Goal: Information Seeking & Learning: Check status

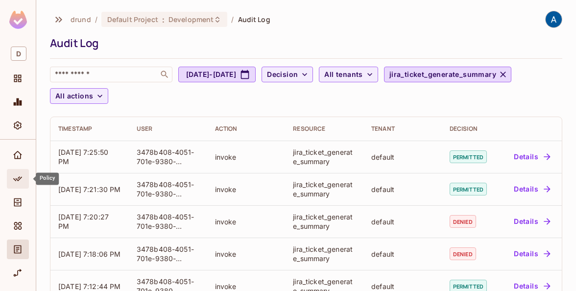
click at [19, 185] on div "Policy" at bounding box center [18, 179] width 22 height 20
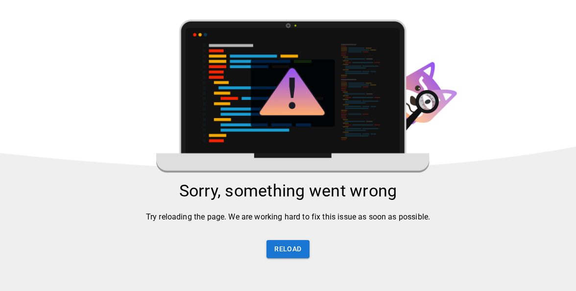
click at [287, 240] on div "Sorry, something went wrong Try reloading the page. We are working hard to fix …" at bounding box center [288, 225] width 576 height 88
click at [287, 250] on button "Reload" at bounding box center [287, 249] width 43 height 18
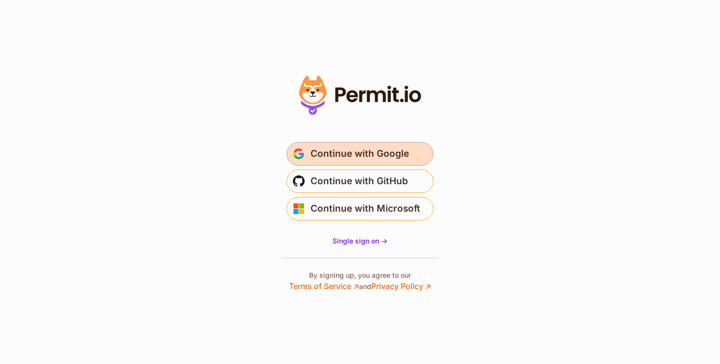
click at [353, 147] on span "Continue with Google" at bounding box center [360, 154] width 98 height 16
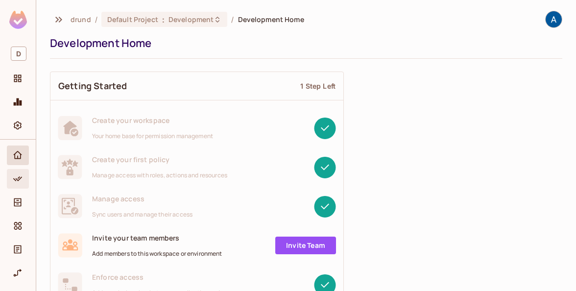
click at [17, 179] on icon "Policy" at bounding box center [17, 178] width 9 height 5
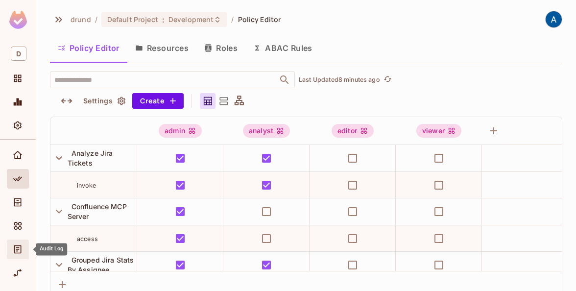
click at [21, 247] on icon "Audit Log" at bounding box center [17, 249] width 7 height 8
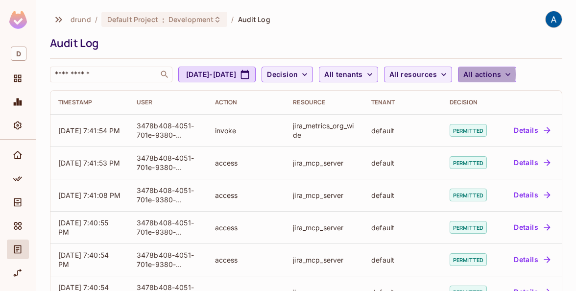
click at [501, 74] on span "All actions" at bounding box center [482, 75] width 38 height 12
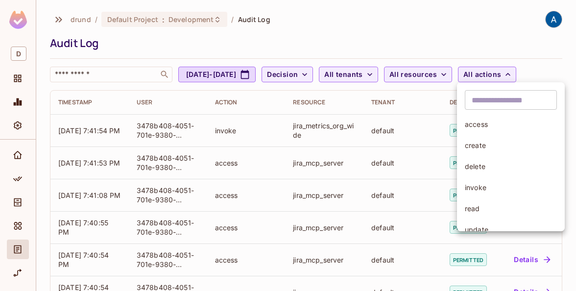
click at [473, 23] on div at bounding box center [288, 145] width 576 height 291
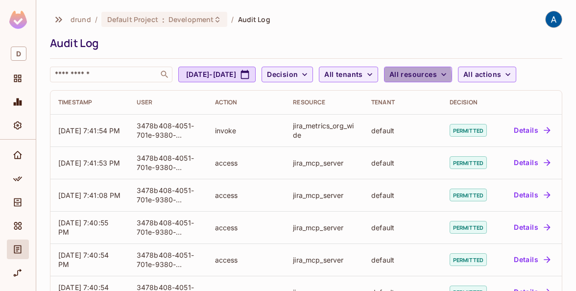
click at [437, 76] on span "All resources" at bounding box center [413, 75] width 48 height 12
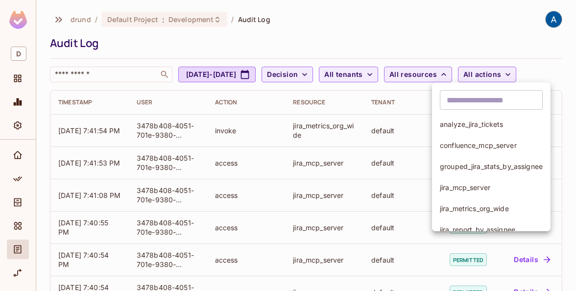
click at [374, 68] on div at bounding box center [288, 145] width 576 height 291
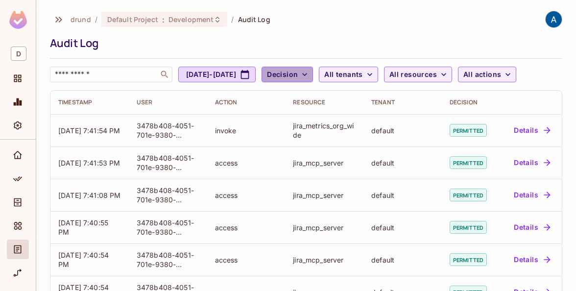
click at [298, 74] on span "Decision" at bounding box center [282, 75] width 31 height 12
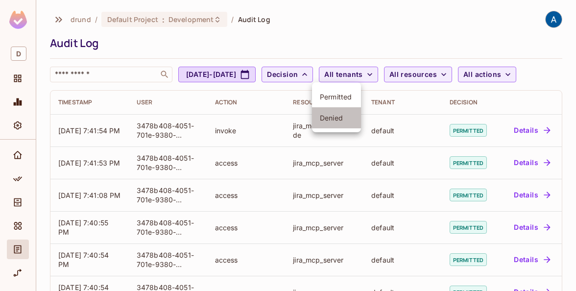
click at [338, 114] on span "Denied" at bounding box center [336, 117] width 33 height 9
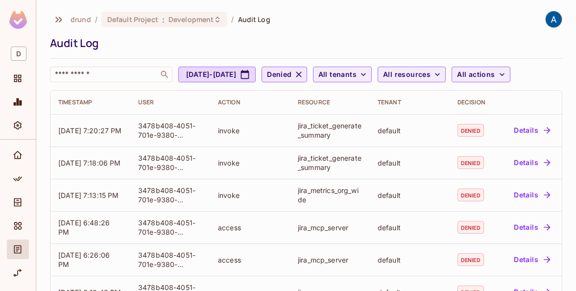
click at [304, 73] on icon "button" at bounding box center [299, 75] width 10 height 10
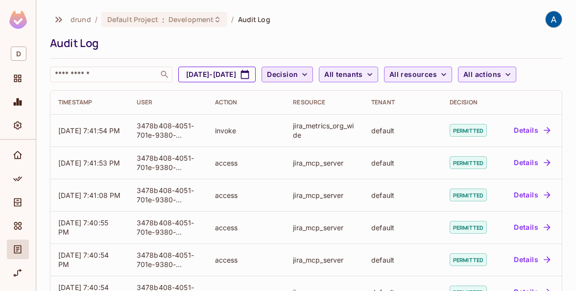
click at [256, 77] on button "Aug 29, 2025 - Sep 29, 2025" at bounding box center [216, 75] width 77 height 16
select select "*"
select select "****"
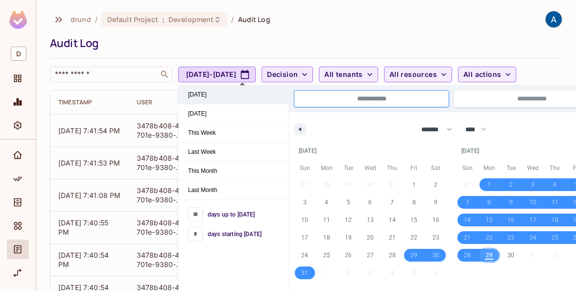
click at [216, 98] on span "Today" at bounding box center [233, 94] width 110 height 19
type input "*"
type input "**********"
select select "*"
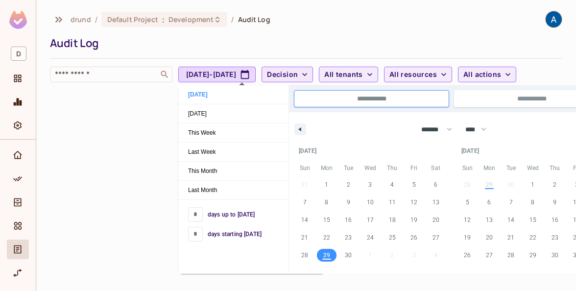
click at [392, 29] on div "drund / Default Project : Development / Audit Log Audit Log ​ Sep 29, 2025 - Se…" at bounding box center [306, 47] width 512 height 72
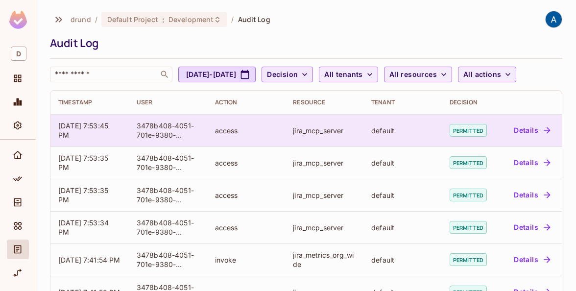
click at [529, 133] on button "Details" at bounding box center [532, 130] width 44 height 16
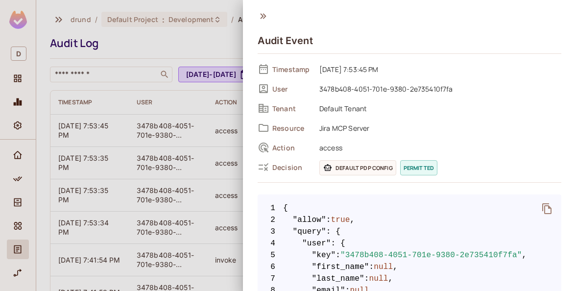
click at [262, 12] on icon at bounding box center [263, 16] width 11 height 11
